Goal: Information Seeking & Learning: Learn about a topic

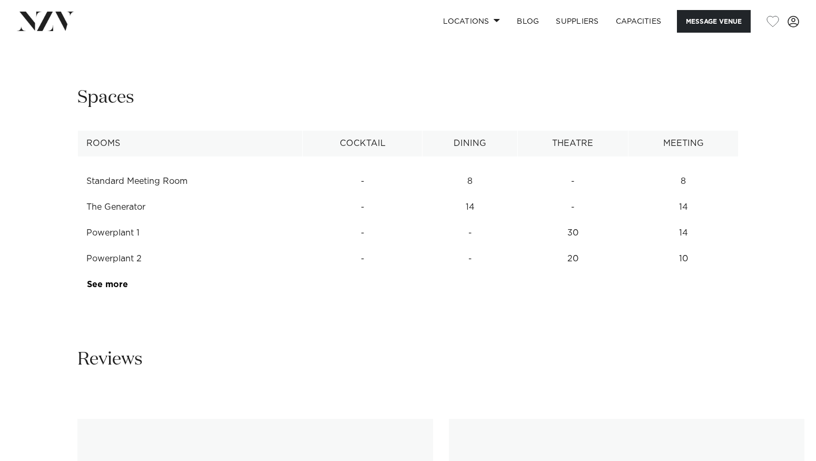
scroll to position [1324, 0]
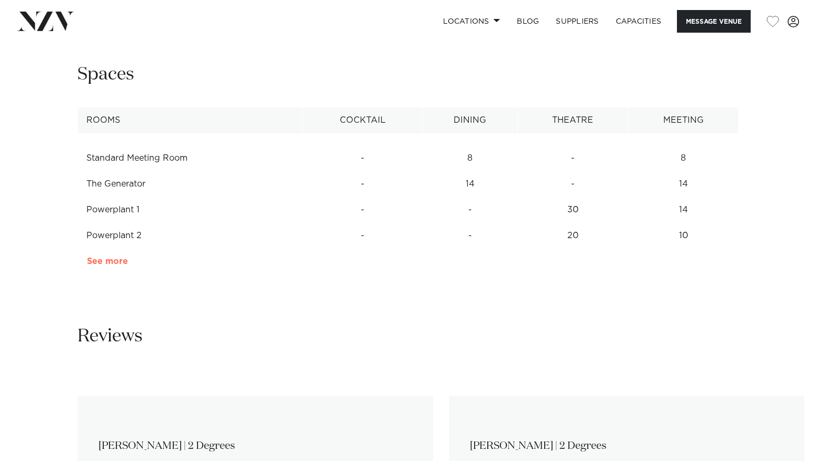
click at [111, 257] on link "See more" at bounding box center [128, 261] width 82 height 8
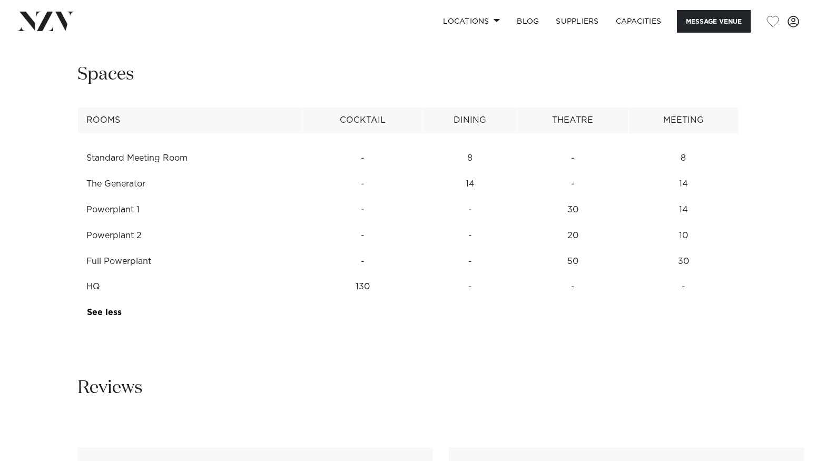
scroll to position [1363, 0]
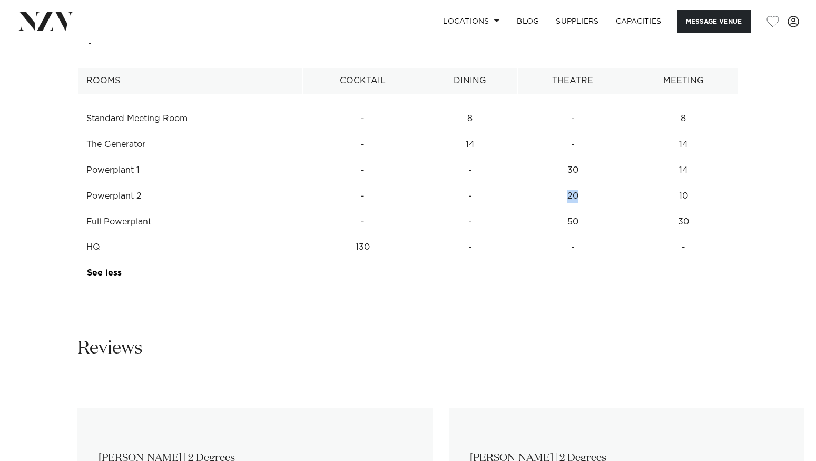
drag, startPoint x: 577, startPoint y: 188, endPoint x: 516, endPoint y: 189, distance: 60.6
click at [516, 189] on tr "Powerplant 2 - - 20 10" at bounding box center [408, 196] width 661 height 26
drag, startPoint x: 682, startPoint y: 163, endPoint x: 695, endPoint y: 198, distance: 37.2
click at [695, 198] on tbody "Standard Meeting Room - 8 - 8 The Generator - 14 - 14 Powerplant 1 - - 30 14 Po…" at bounding box center [408, 190] width 661 height 192
click at [695, 132] on td "10" at bounding box center [683, 119] width 110 height 26
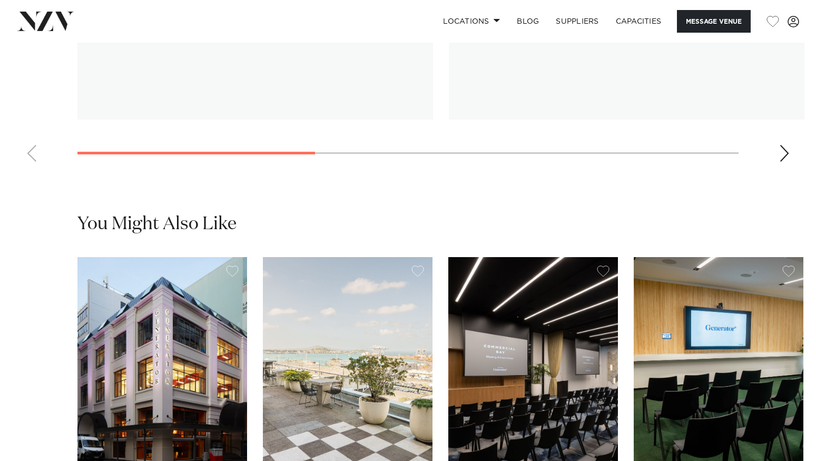
scroll to position [1896, 0]
